Goal: Find specific page/section: Find specific page/section

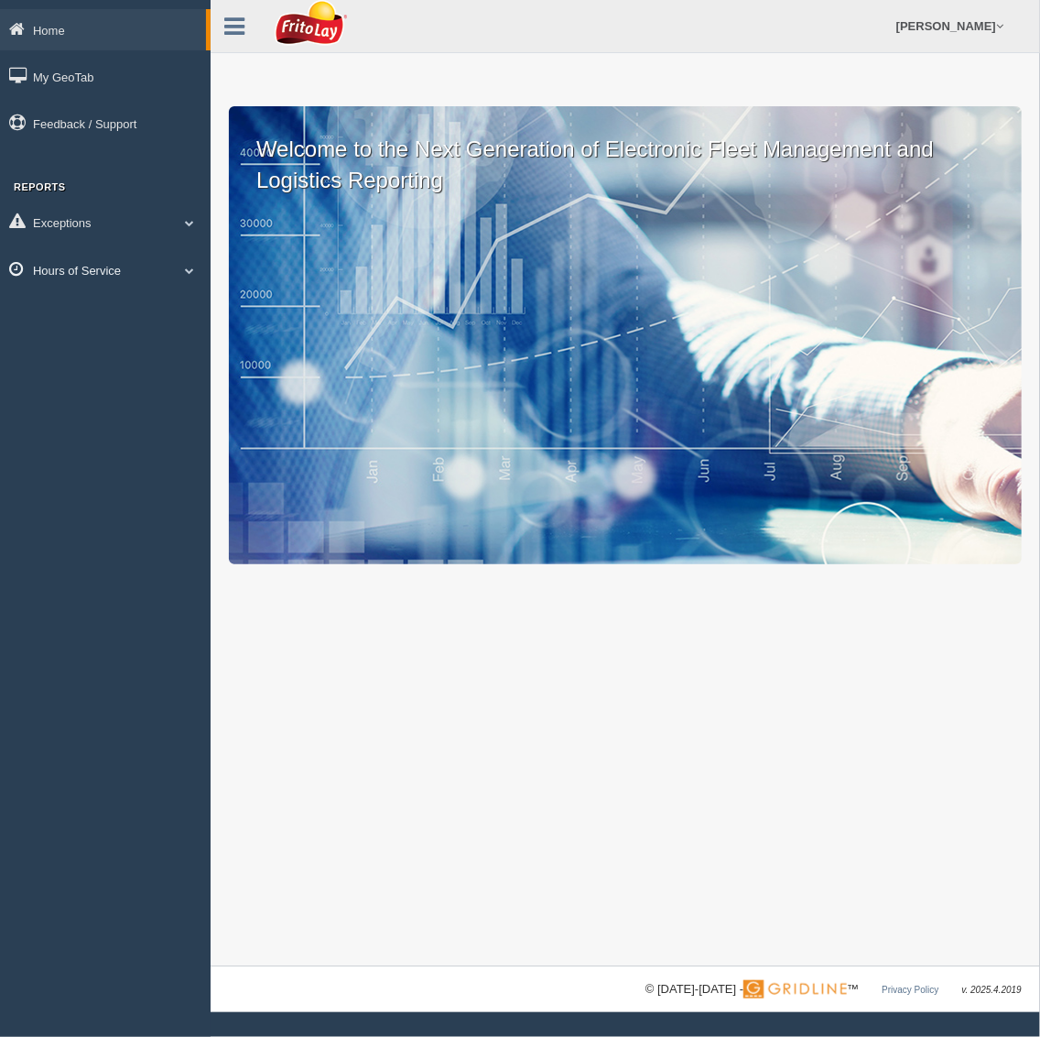
click at [82, 263] on link "Hours of Service" at bounding box center [105, 269] width 211 height 41
click at [109, 310] on link "HOS Explanation Reports" at bounding box center [119, 312] width 173 height 33
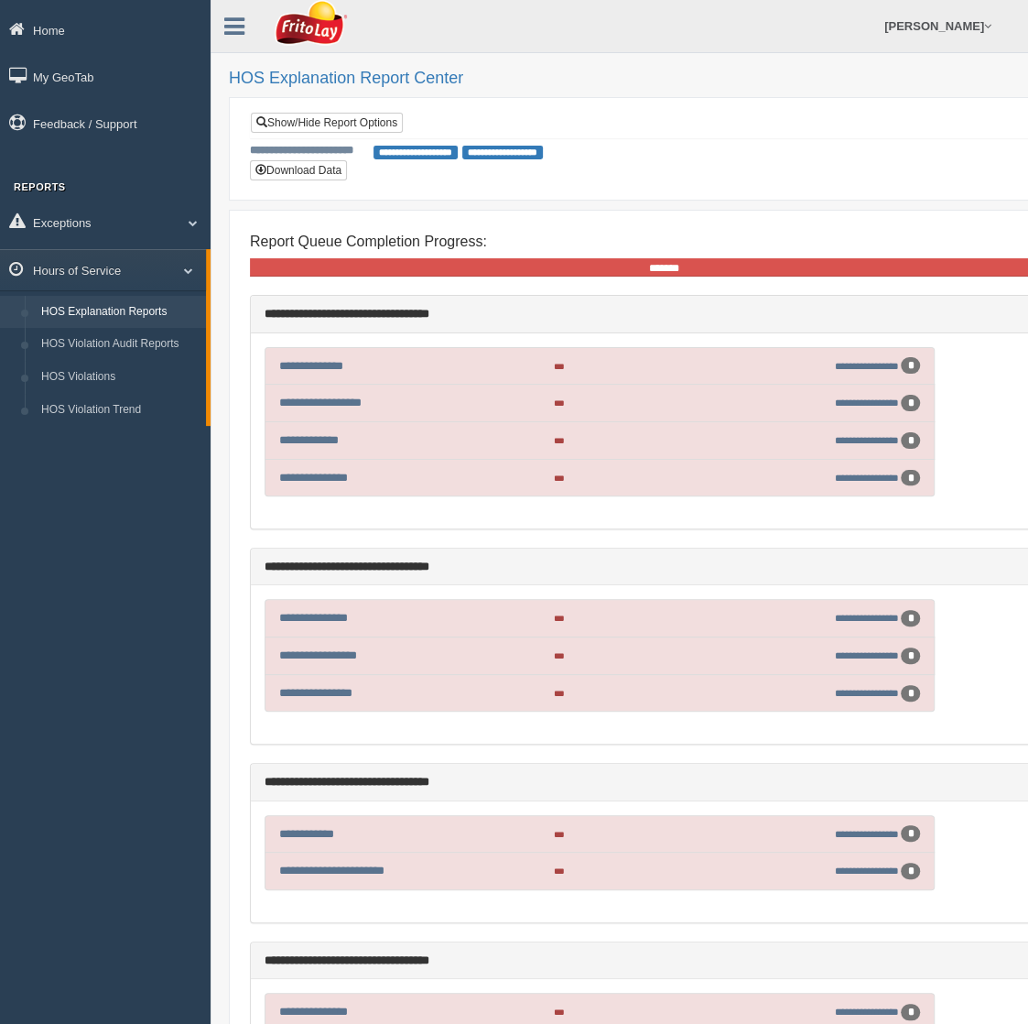
click at [995, 269] on div "*******" at bounding box center [664, 267] width 829 height 18
click at [338, 114] on link "Show/Hide Report Options" at bounding box center [327, 123] width 152 height 20
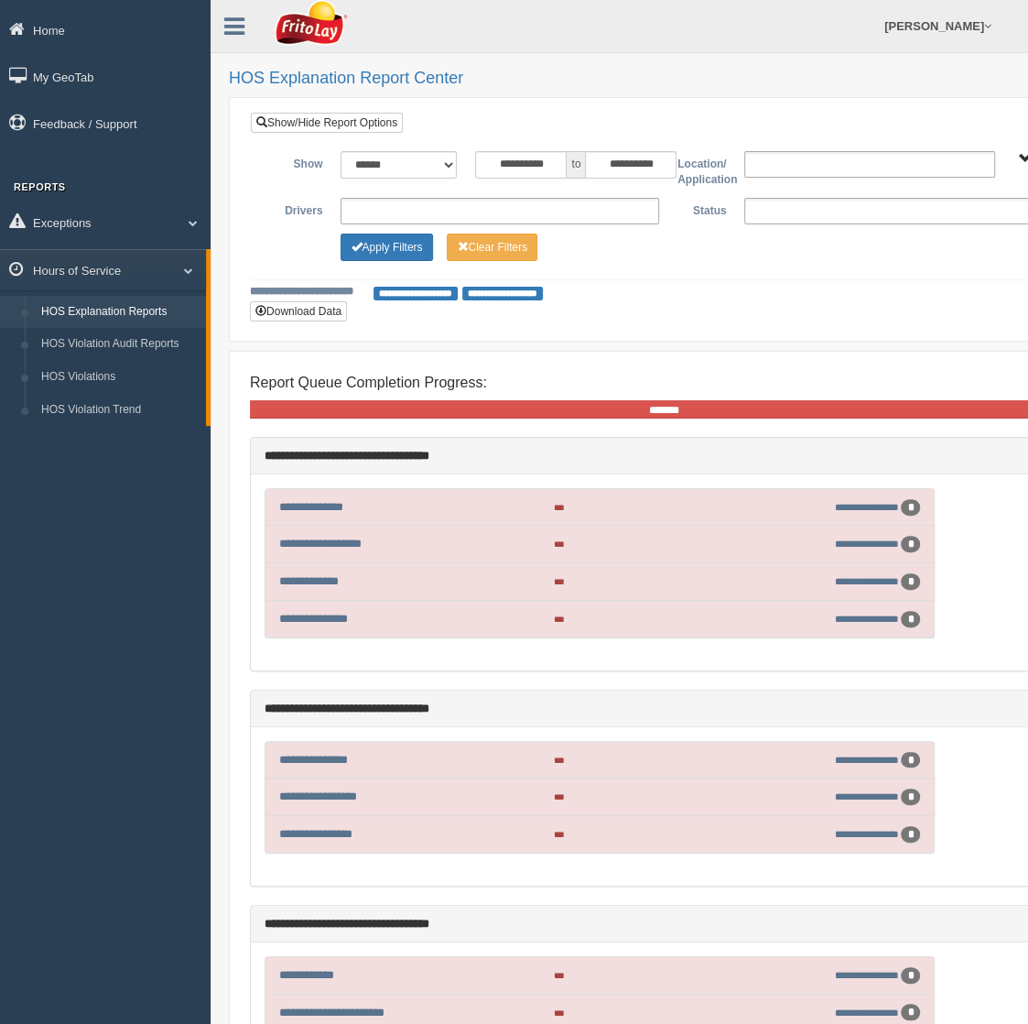
click at [757, 212] on ul at bounding box center [904, 211] width 319 height 27
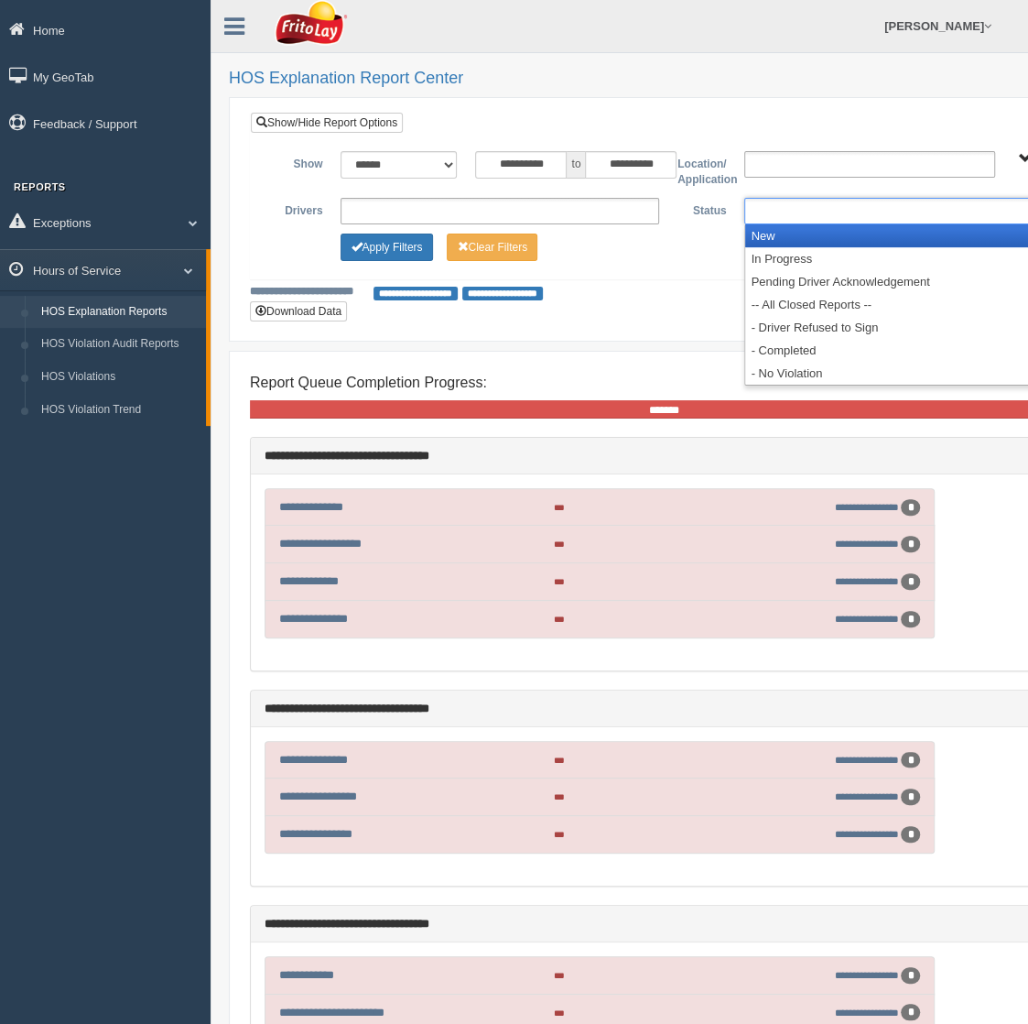
click at [769, 231] on li "New" at bounding box center [903, 235] width 317 height 23
click at [769, 234] on li "In Progress" at bounding box center [903, 235] width 317 height 23
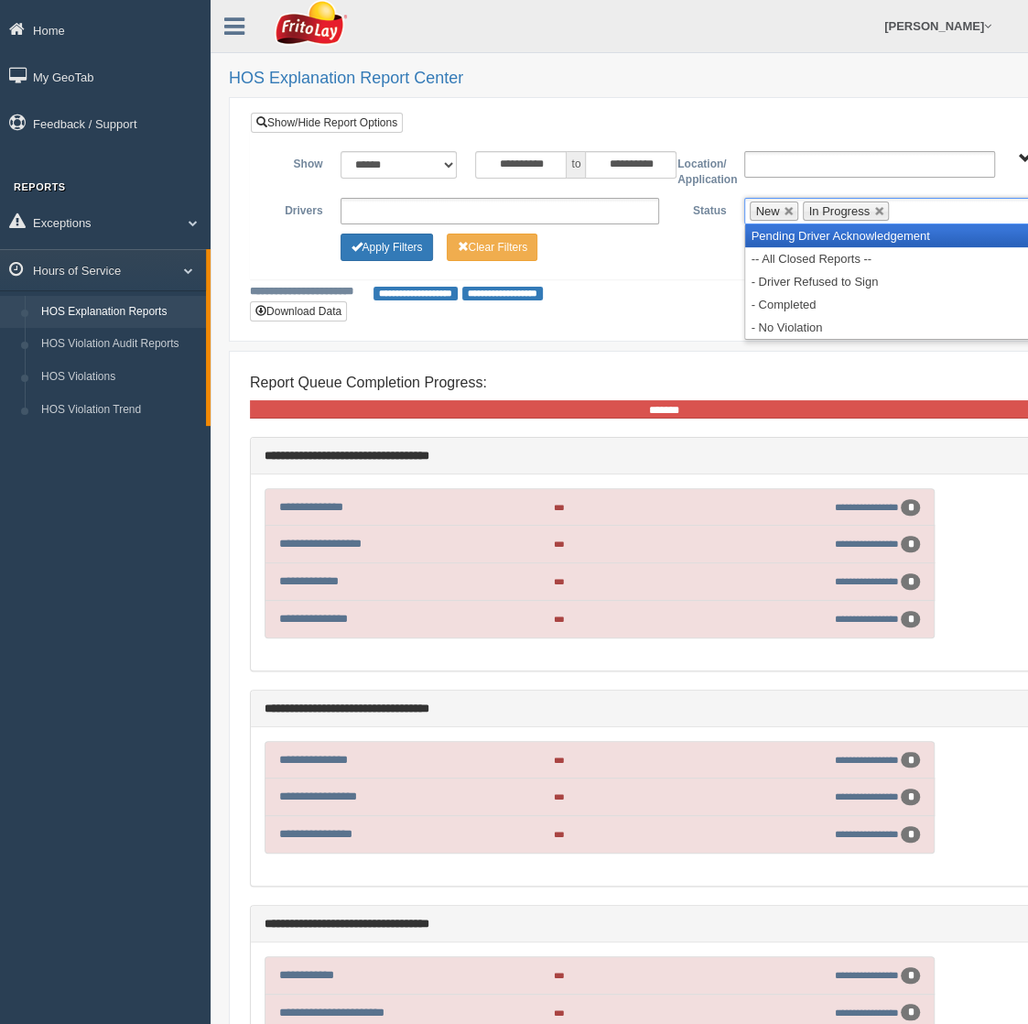
click at [769, 234] on li "Pending Driver Acknowledgement" at bounding box center [903, 235] width 317 height 23
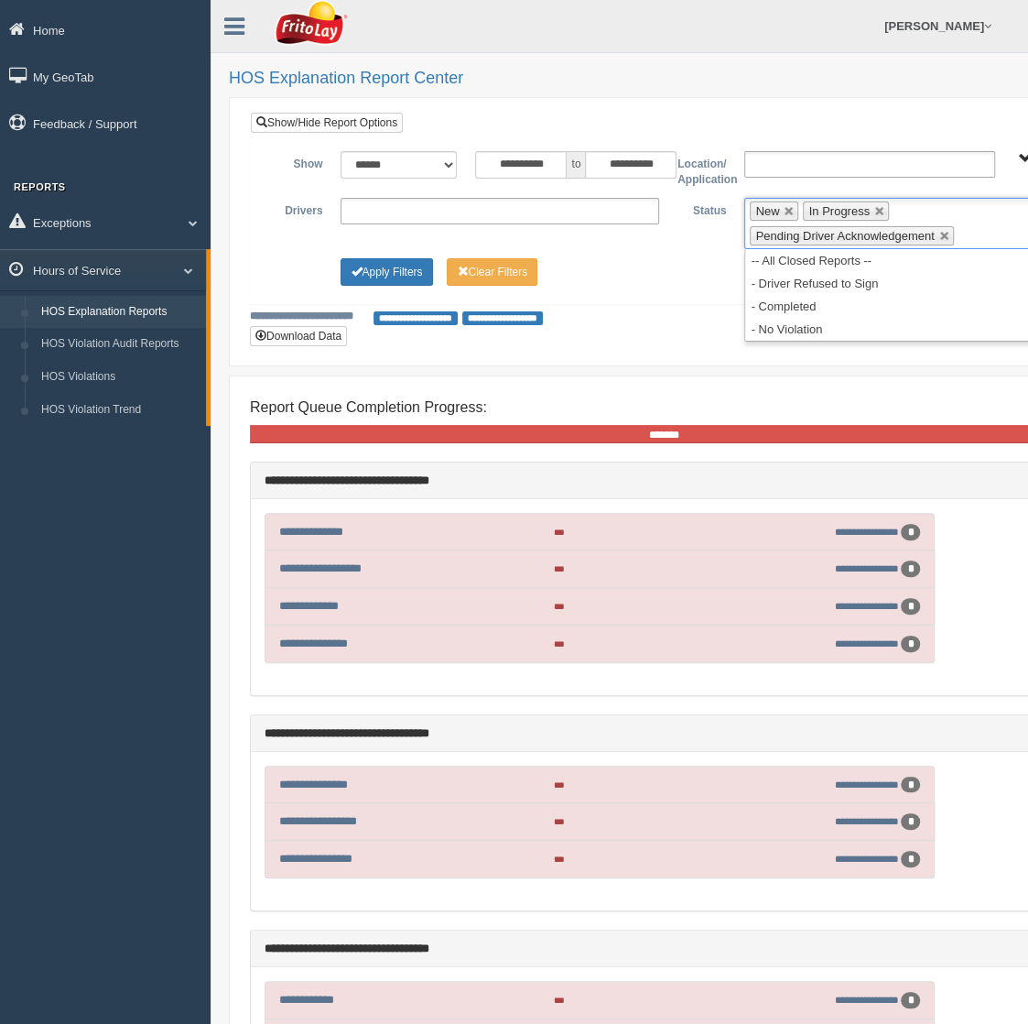
click at [771, 247] on ul "New In Progress Pending Driver Acknowledgement" at bounding box center [904, 223] width 319 height 51
click at [773, 257] on li "-- All Closed Reports --" at bounding box center [903, 260] width 317 height 23
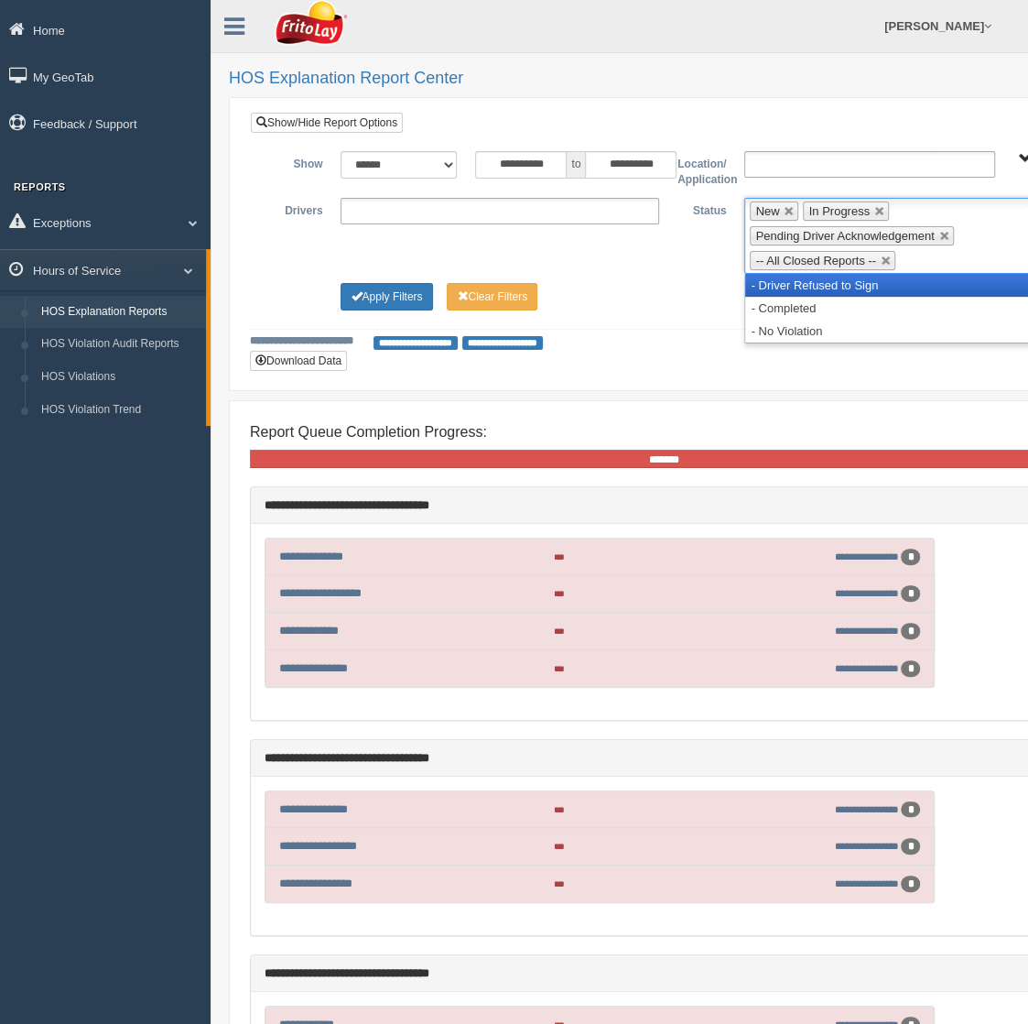
click at [765, 282] on li "- Driver Refused to Sign" at bounding box center [903, 285] width 317 height 23
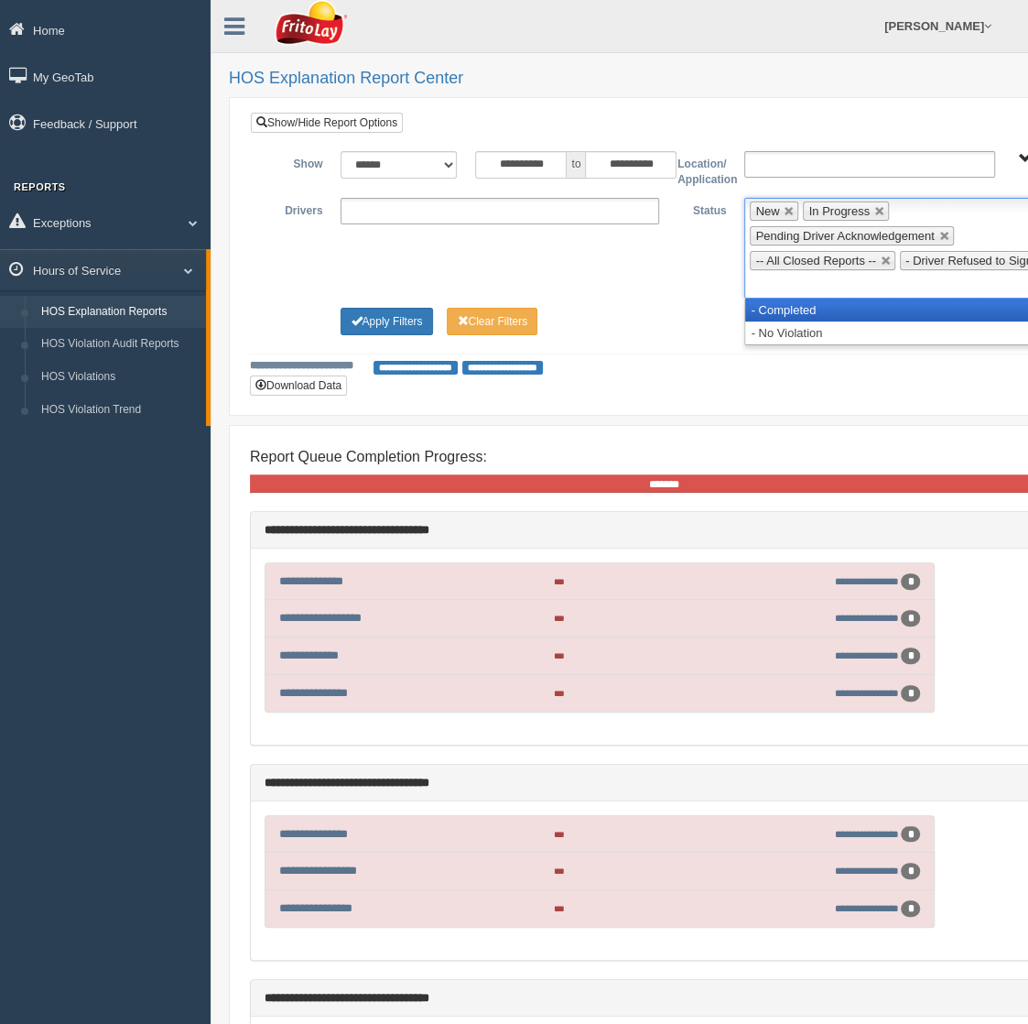
click at [760, 302] on li "- Completed" at bounding box center [903, 310] width 317 height 23
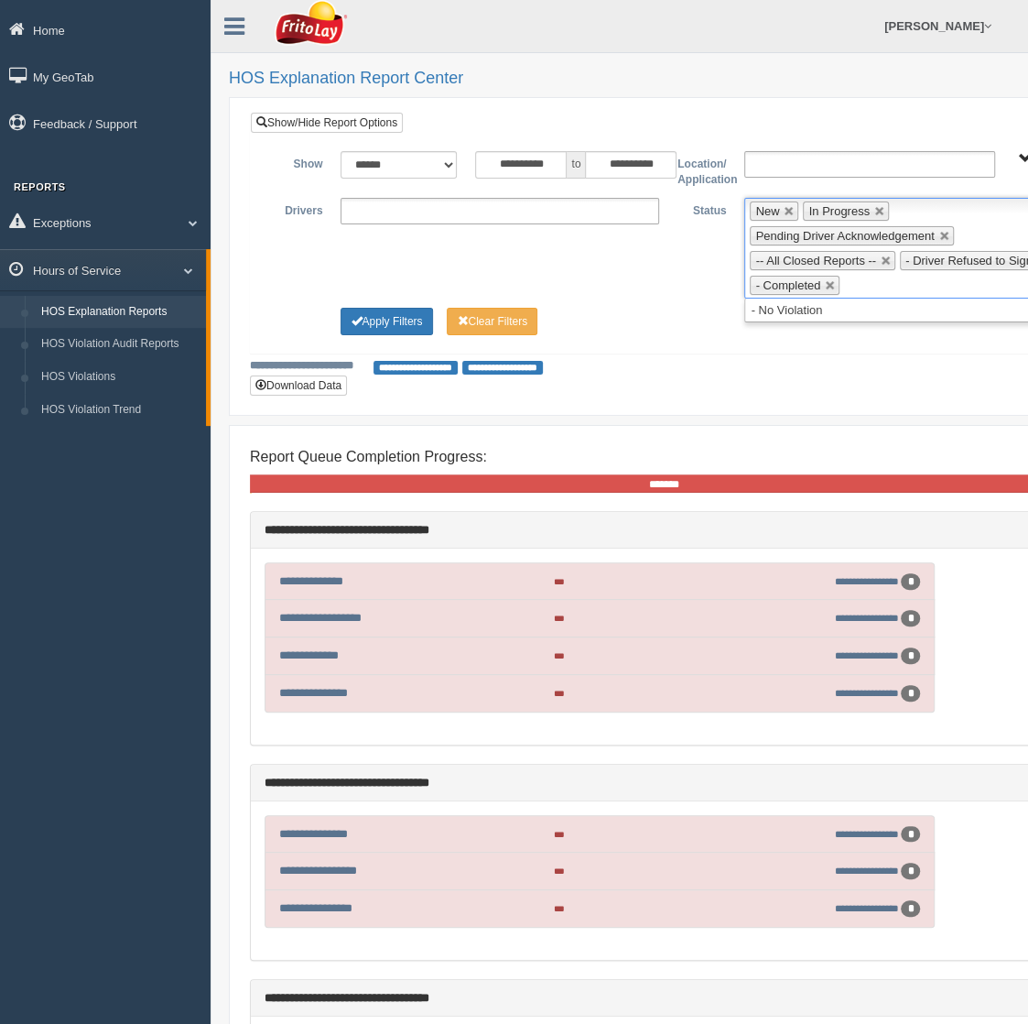
click at [463, 204] on ul "**********" at bounding box center [500, 211] width 319 height 27
